Goal: Check status

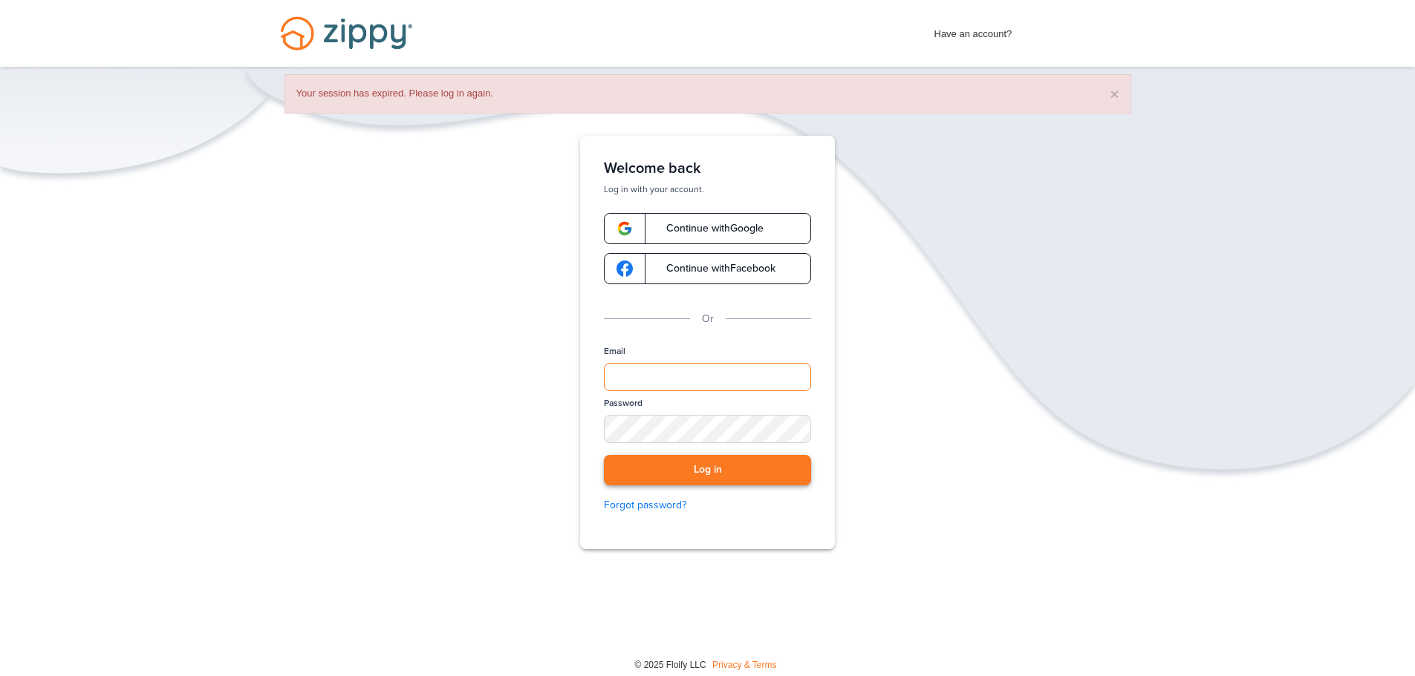
type input "**********"
click at [726, 474] on button "Log in" at bounding box center [707, 470] width 207 height 30
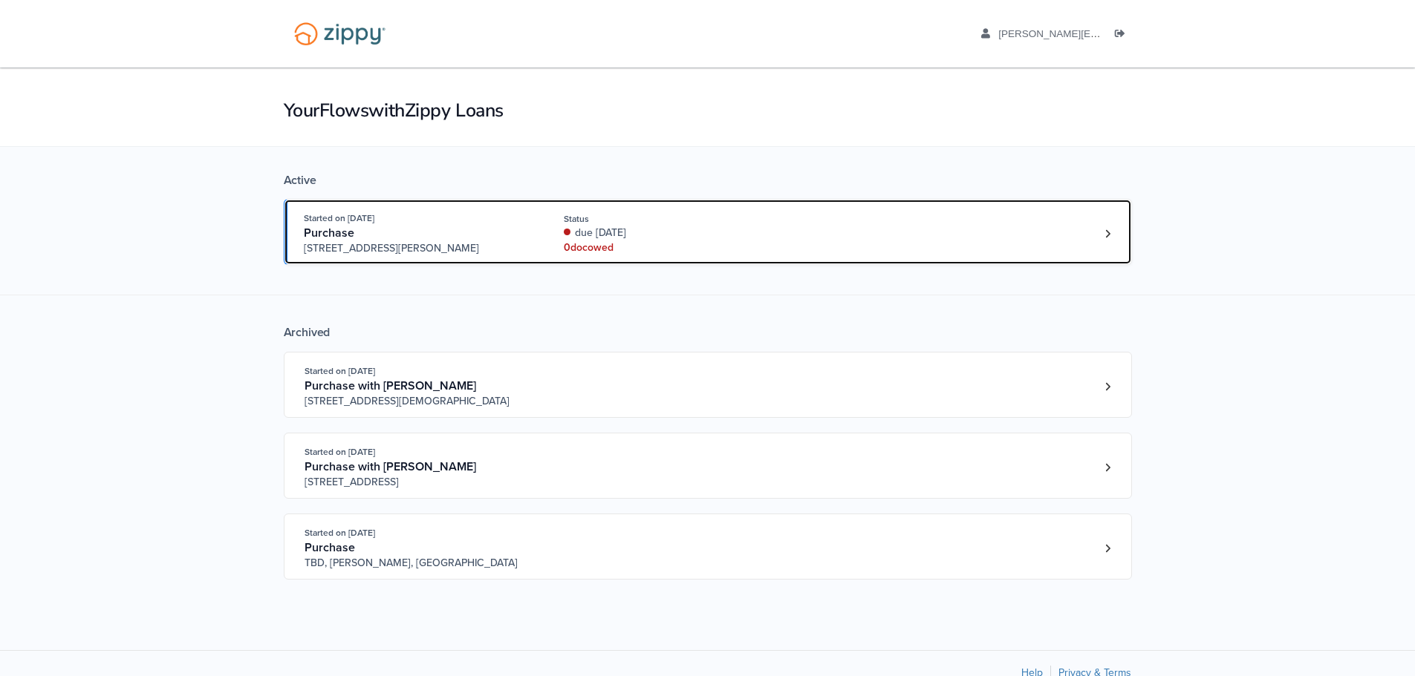
click at [707, 237] on div "due [DATE]" at bounding box center [663, 233] width 198 height 15
